Goal: Task Accomplishment & Management: Use online tool/utility

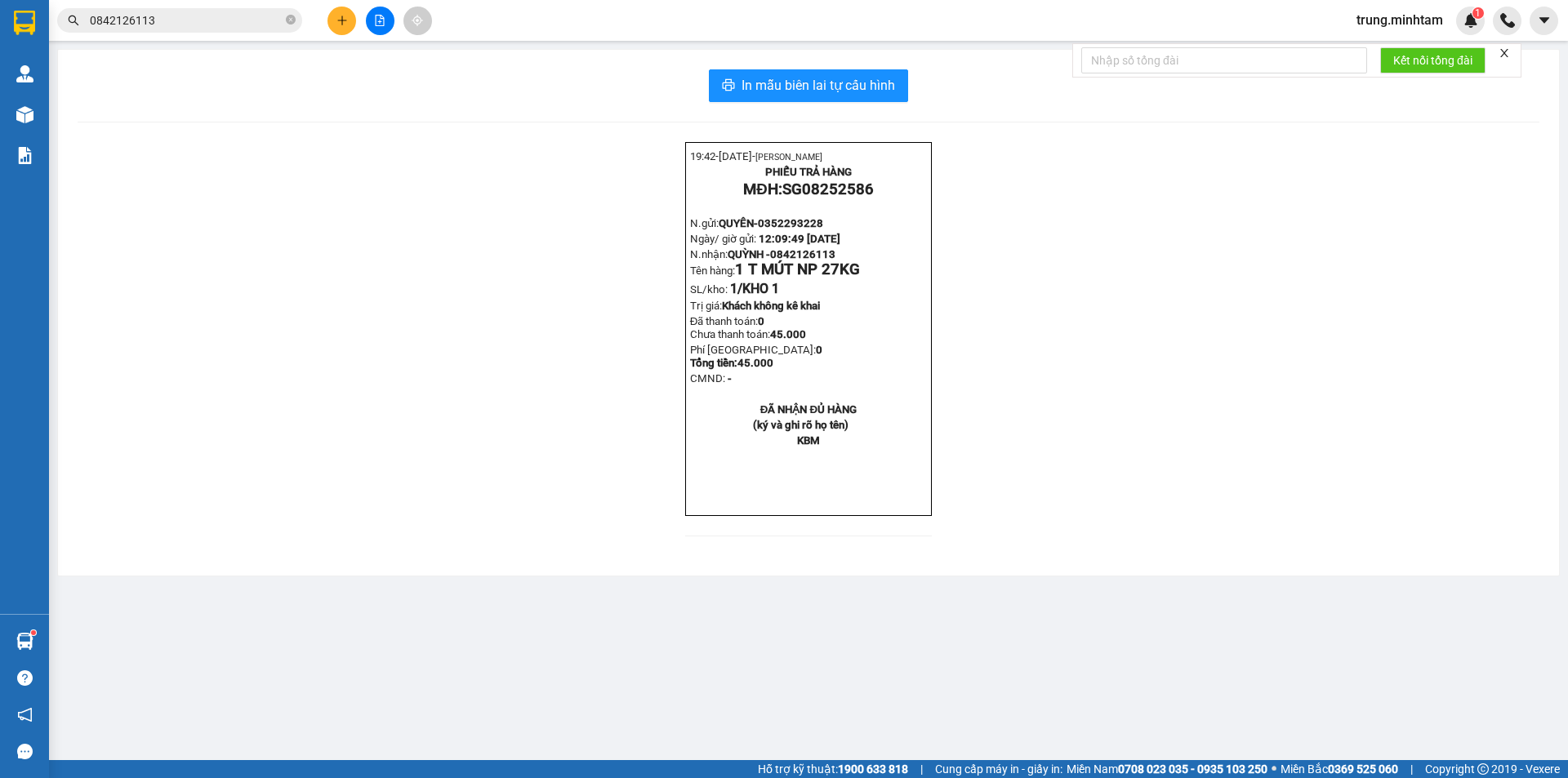
click at [189, 23] on input "0842126113" at bounding box center [187, 21] width 193 height 18
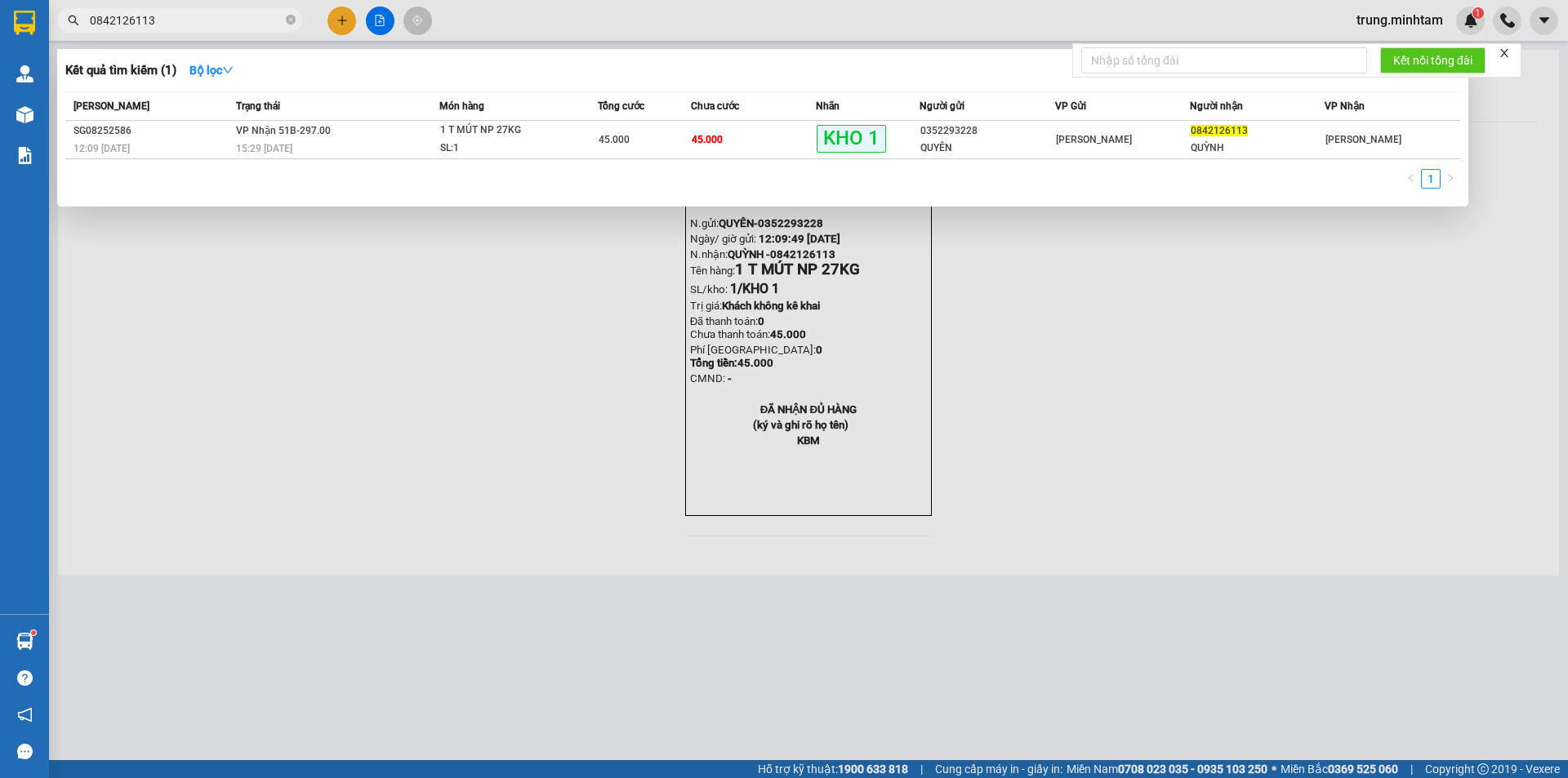
click at [189, 23] on input "0842126113" at bounding box center [187, 21] width 193 height 18
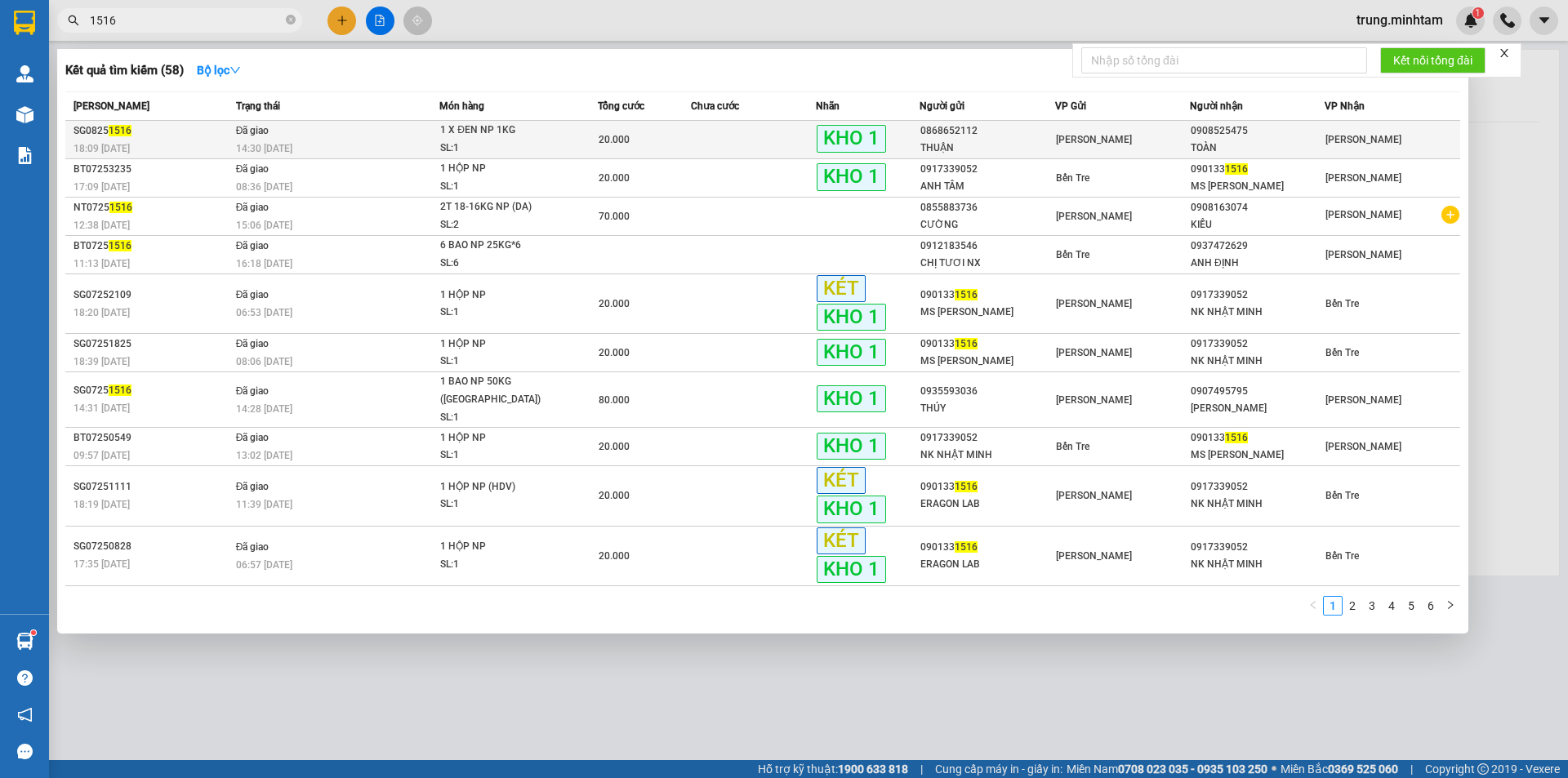
type input "1516"
click at [653, 134] on div "20.000" at bounding box center [644, 140] width 92 height 18
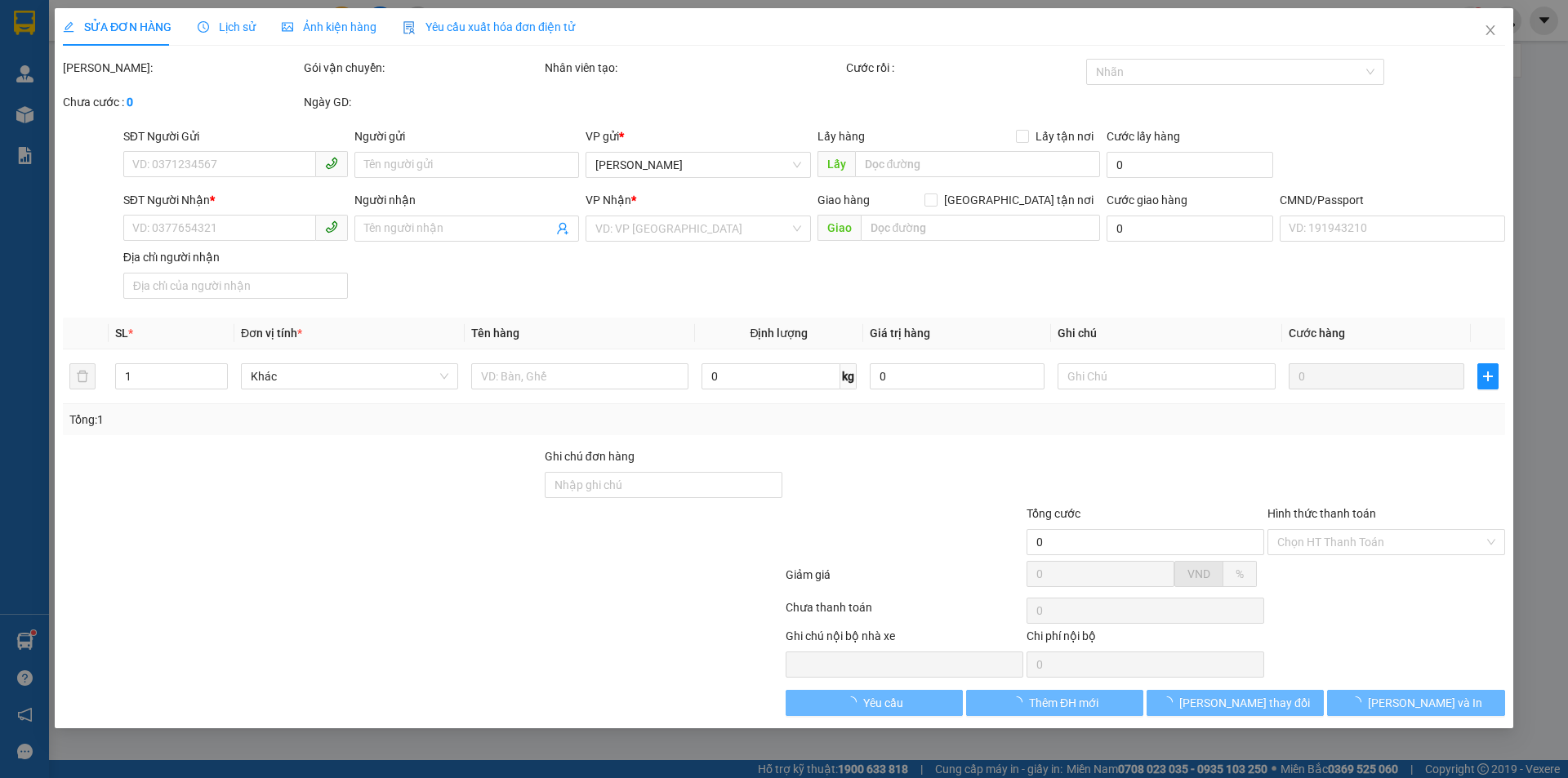
type input "0868652112"
type input "THUẬN"
type input "0908525475"
type input "TOÀN"
type input "20.000"
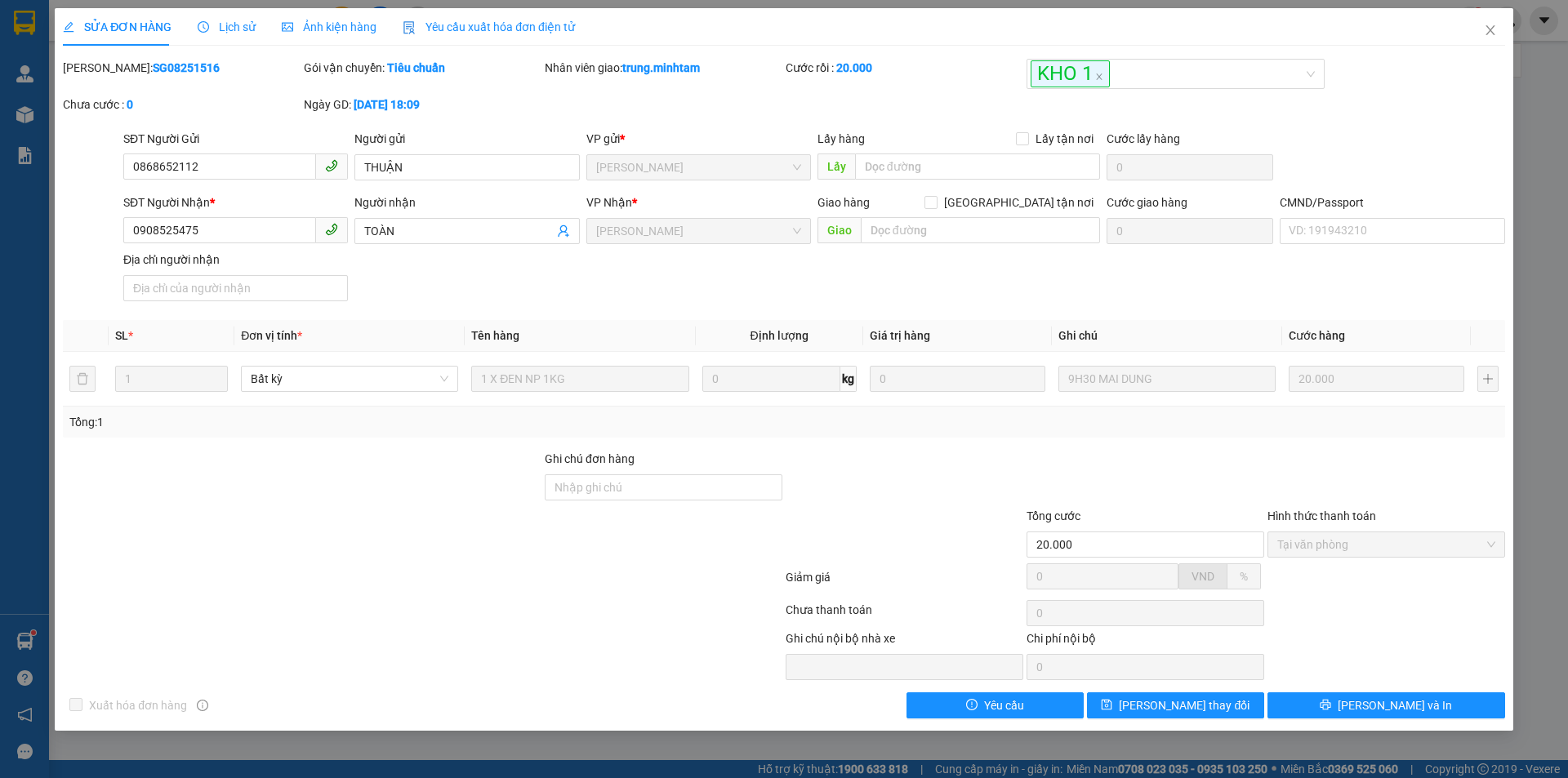
click at [218, 25] on span "Lịch sử" at bounding box center [227, 26] width 58 height 13
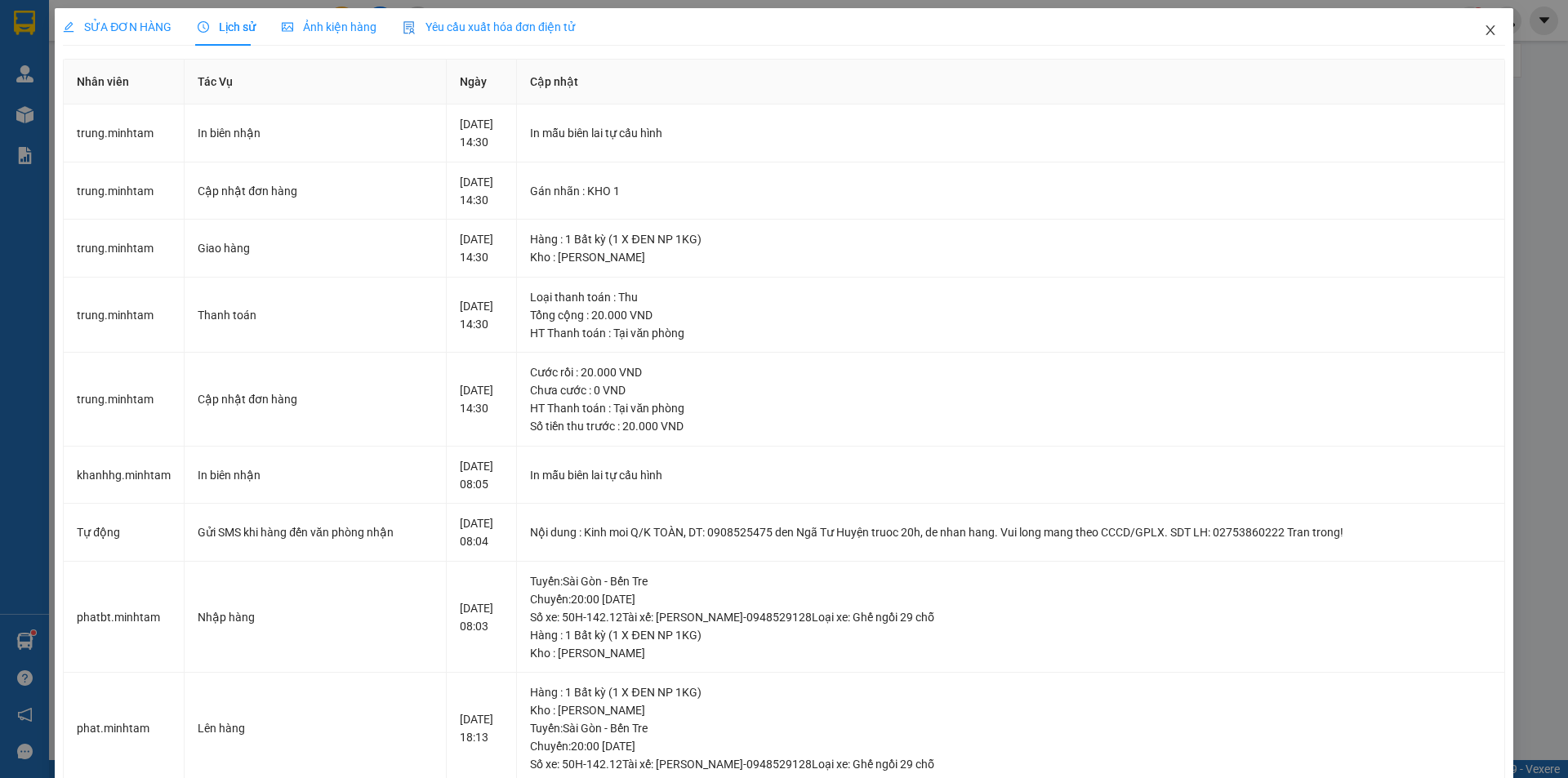
click at [1485, 33] on icon "close" at bounding box center [1490, 30] width 9 height 10
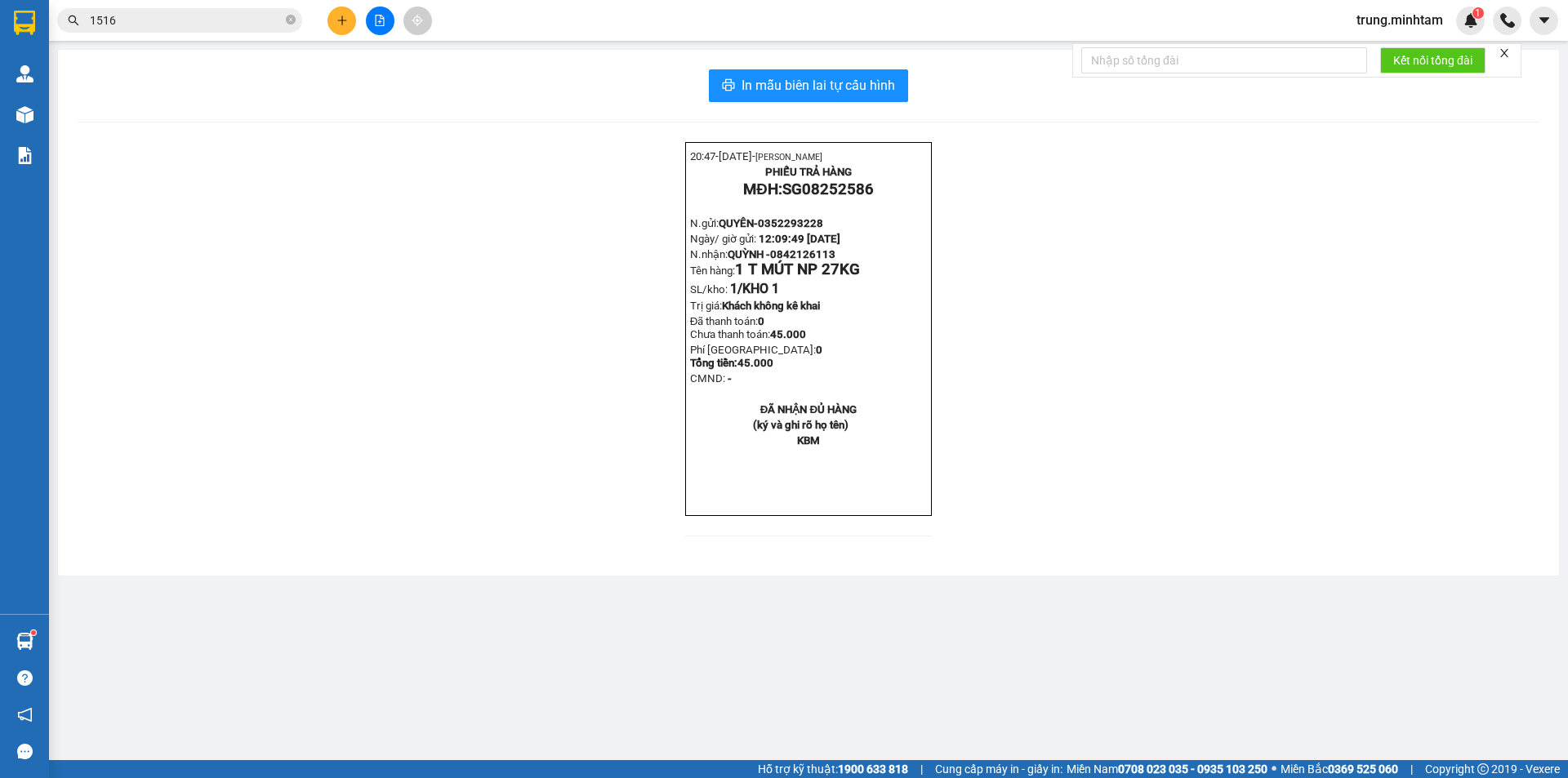
click at [1381, 27] on span "trung.minhtam" at bounding box center [1400, 20] width 113 height 20
click at [1371, 52] on span "Đăng xuất" at bounding box center [1406, 51] width 79 height 18
